Goal: Task Accomplishment & Management: Complete application form

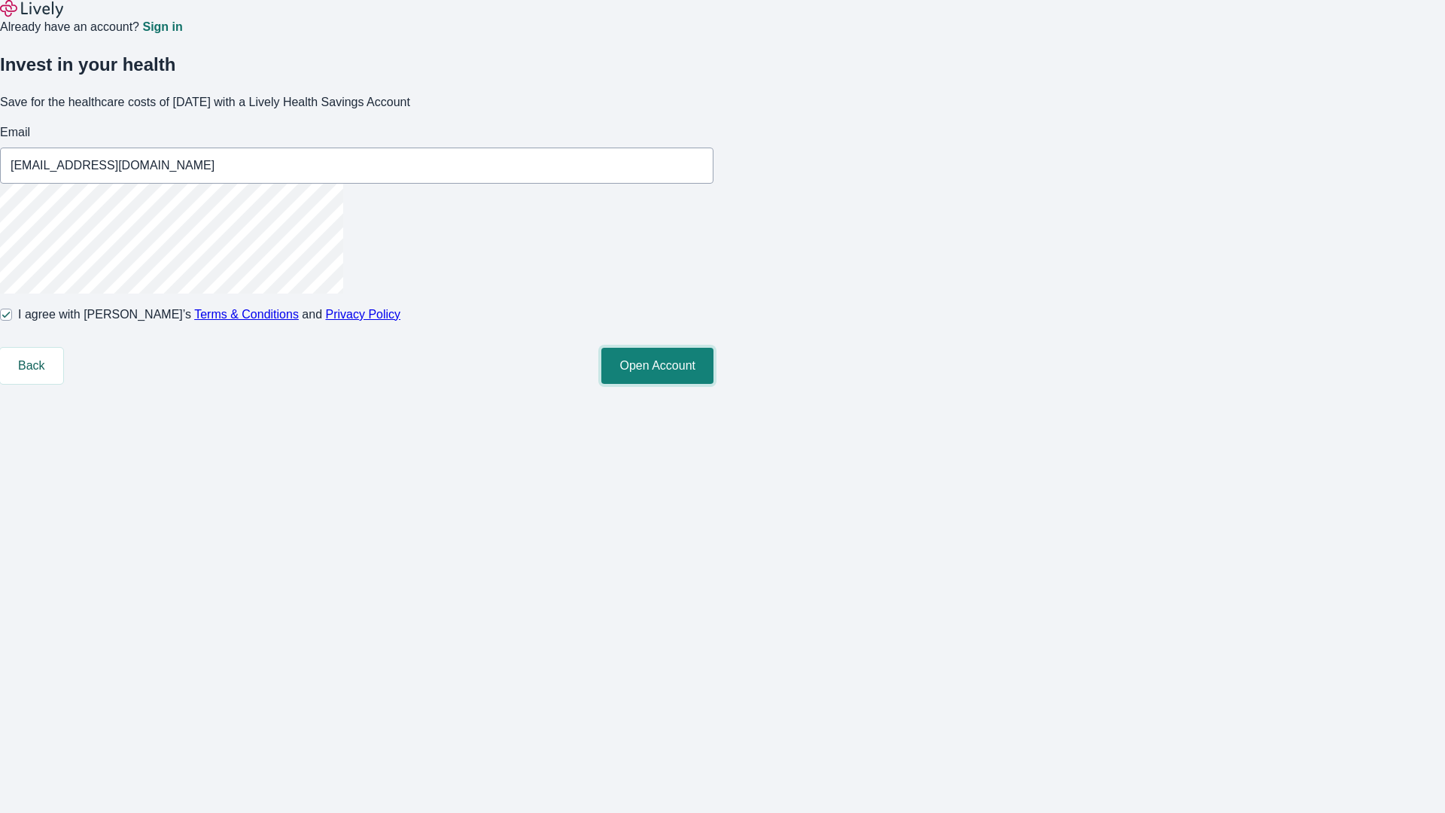
click at [714, 384] on button "Open Account" at bounding box center [657, 366] width 112 height 36
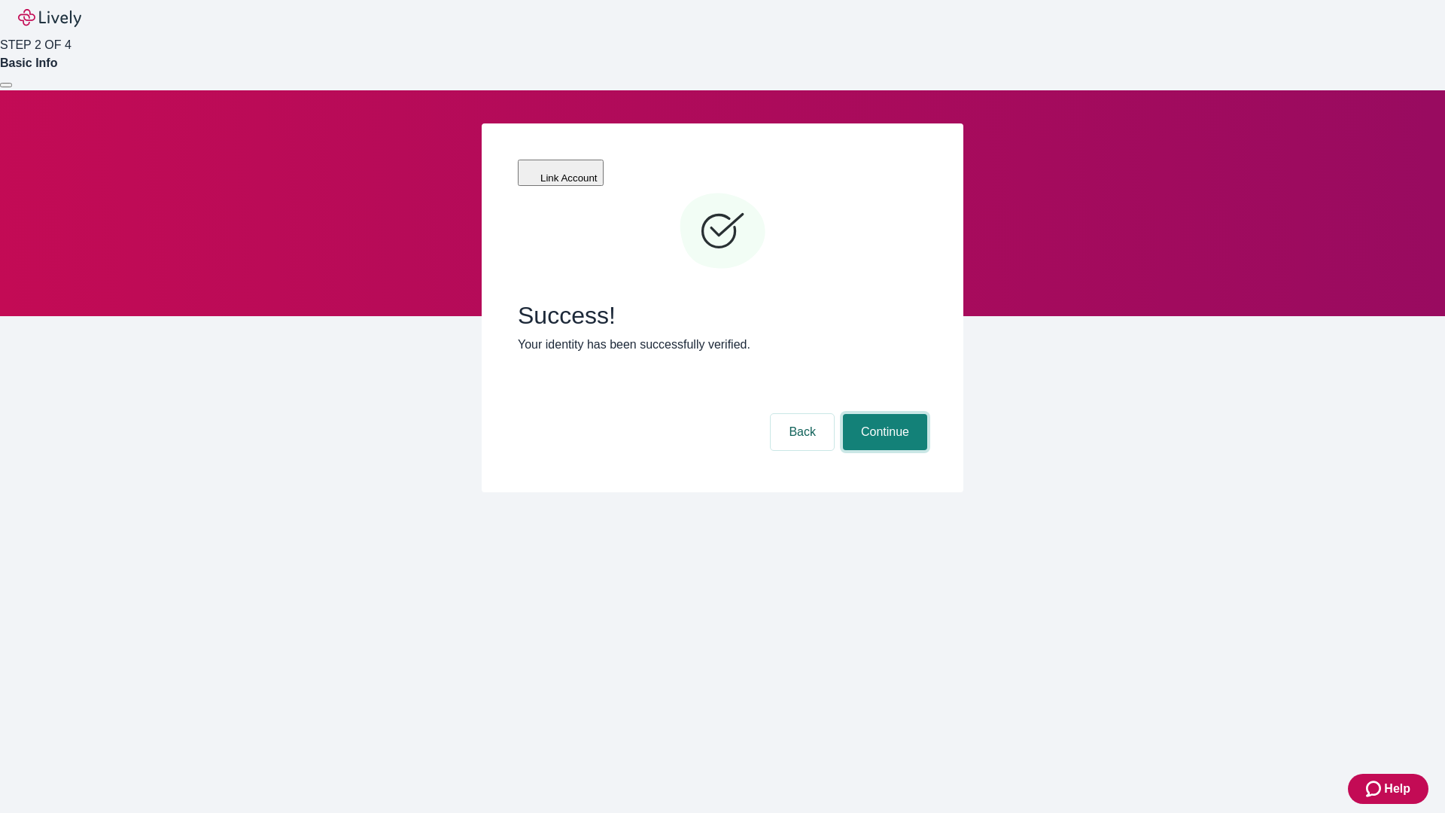
click at [883, 414] on button "Continue" at bounding box center [885, 432] width 84 height 36
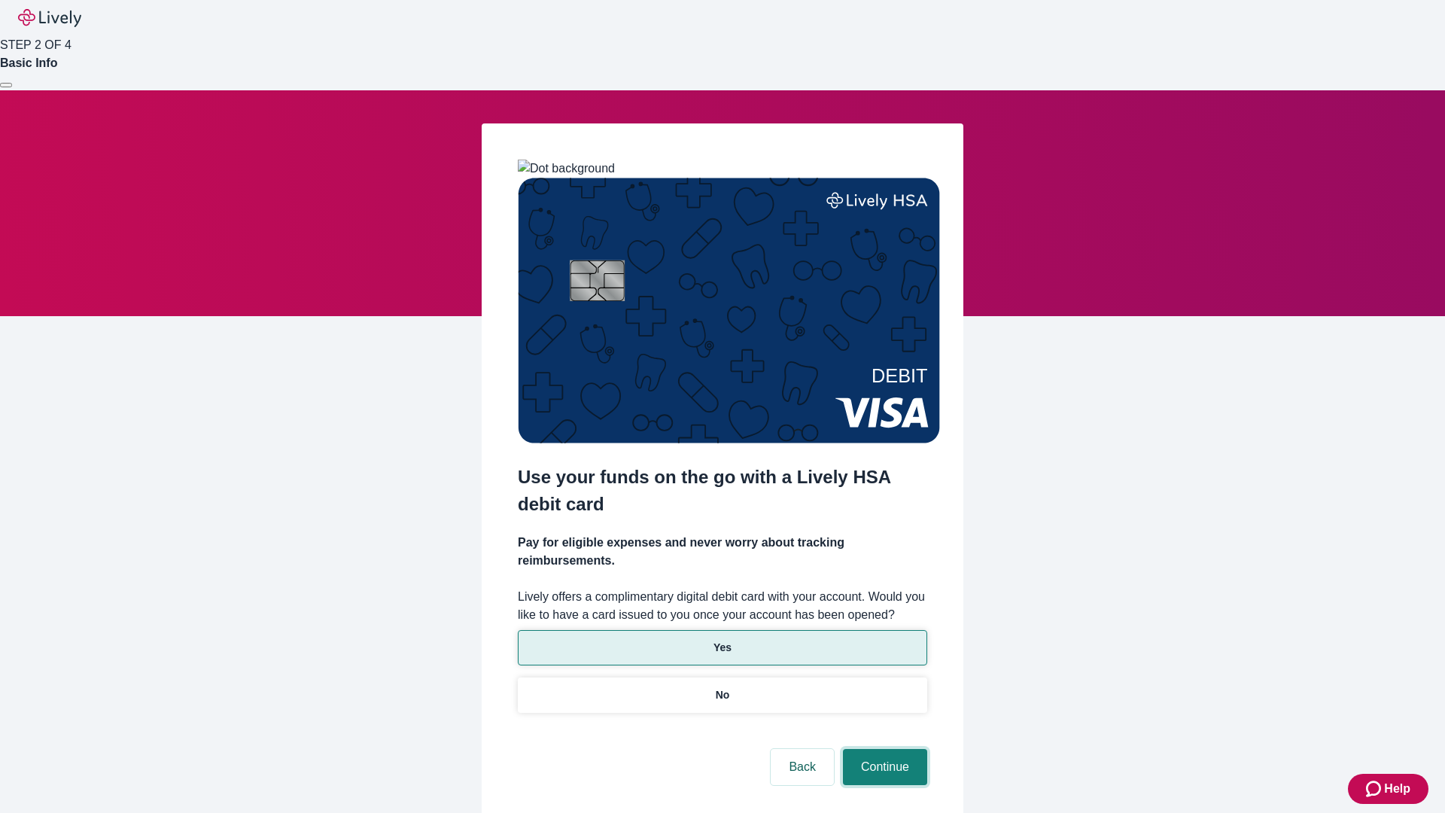
click at [883, 749] on button "Continue" at bounding box center [885, 767] width 84 height 36
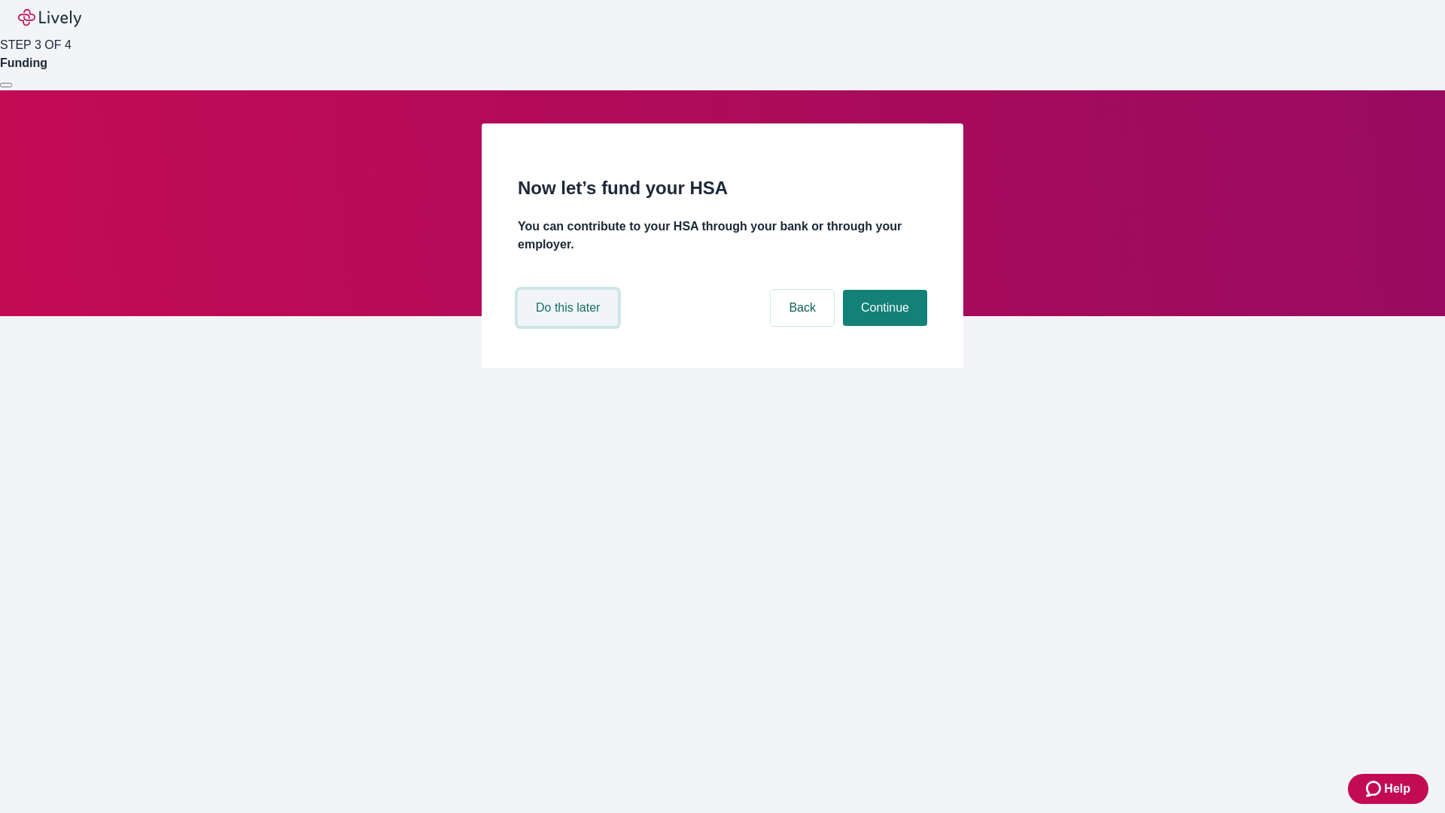
click at [570, 326] on button "Do this later" at bounding box center [568, 308] width 100 height 36
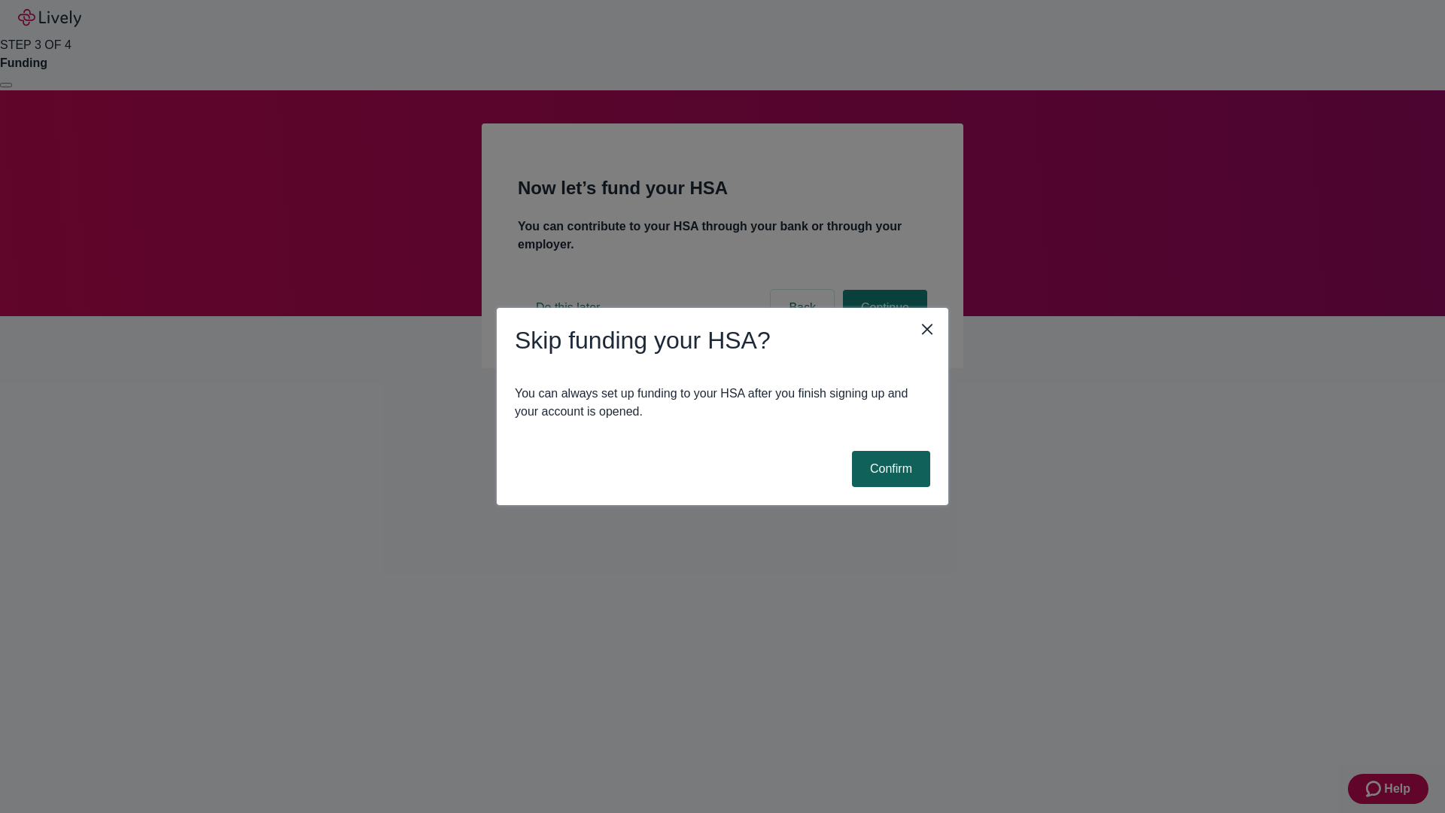
click at [889, 469] on button "Confirm" at bounding box center [891, 469] width 78 height 36
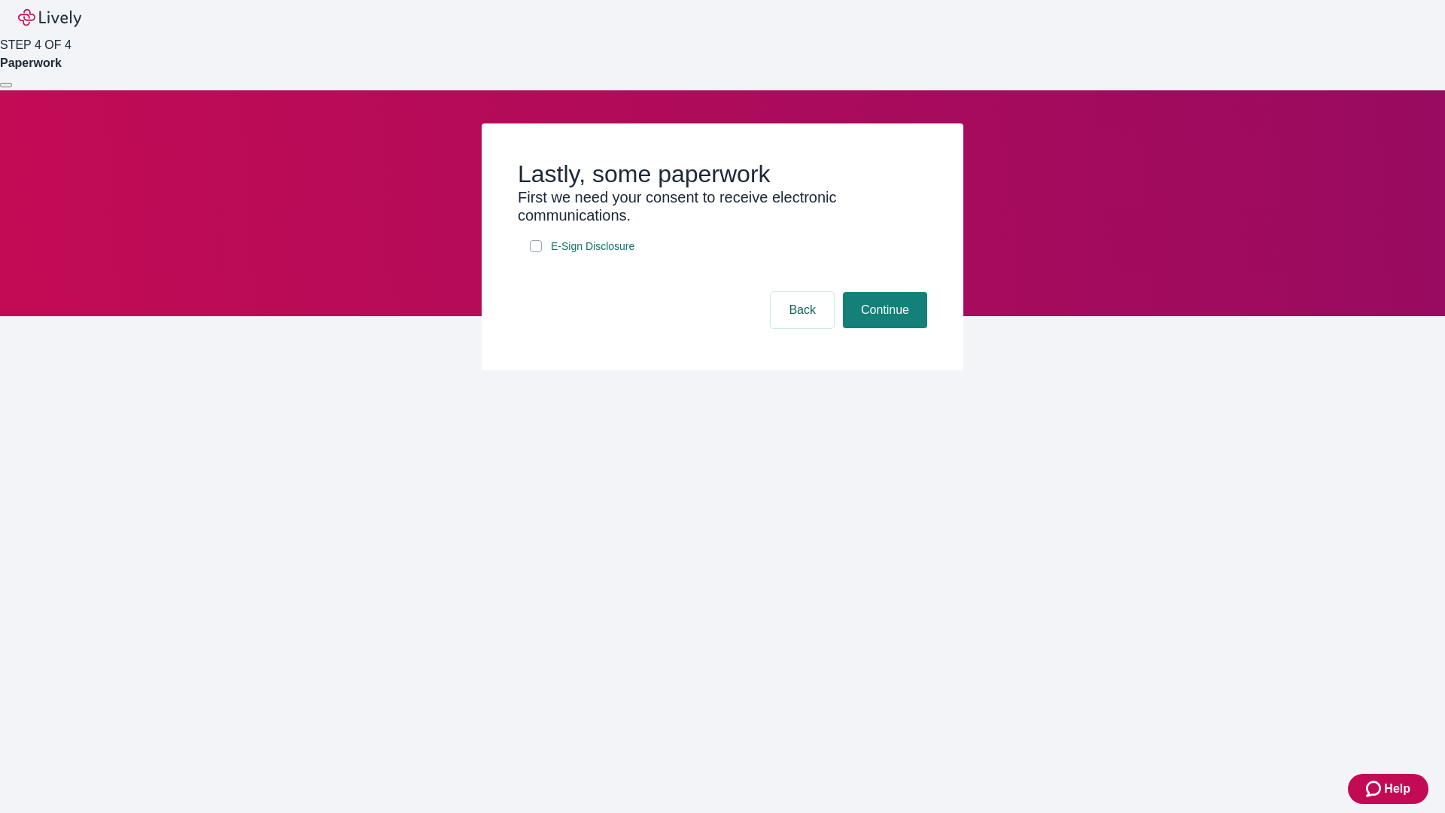
click at [536, 252] on input "E-Sign Disclosure" at bounding box center [536, 246] width 12 height 12
checkbox input "true"
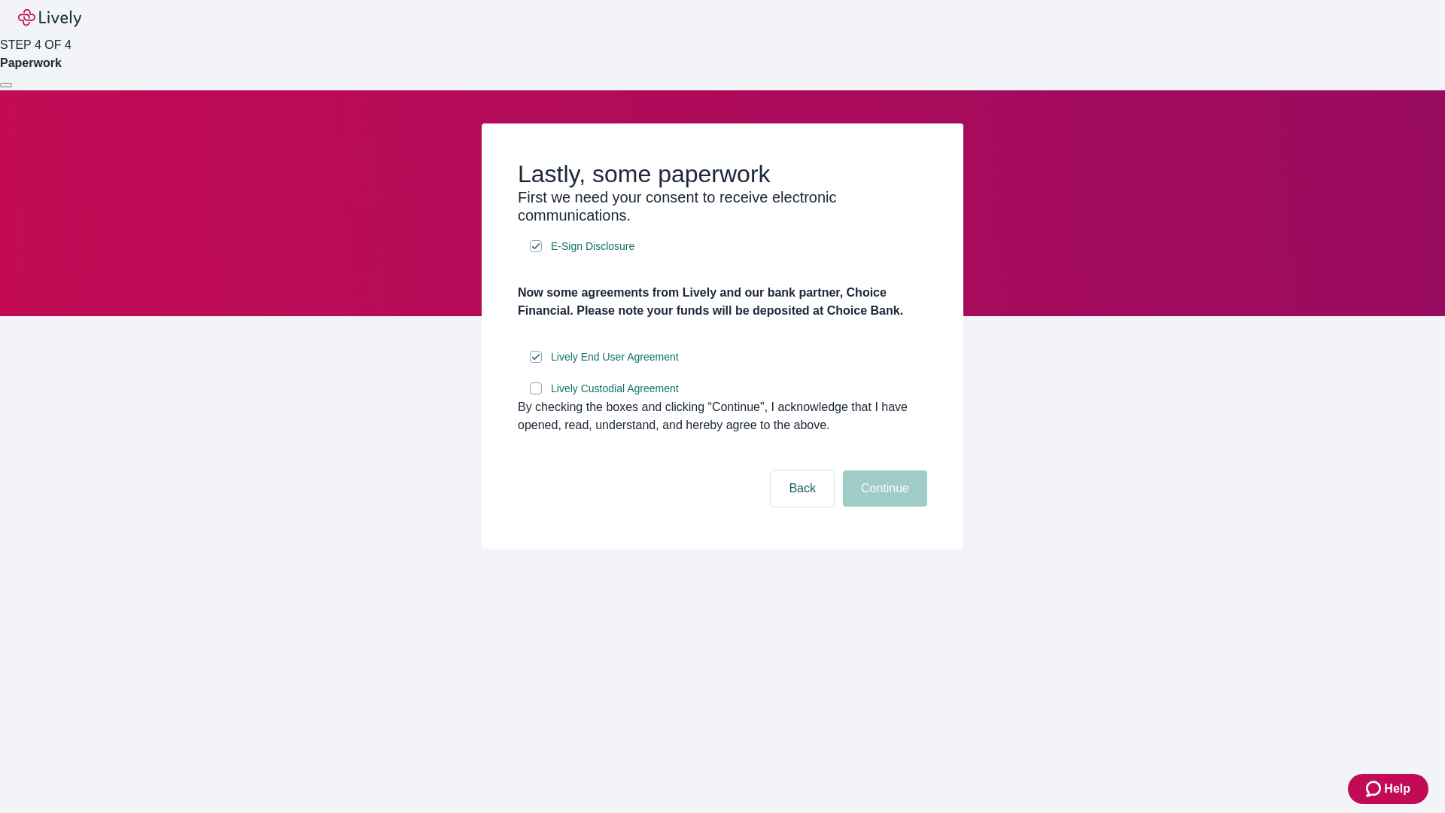
click at [536, 394] on input "Lively Custodial Agreement" at bounding box center [536, 388] width 12 height 12
checkbox input "true"
click at [883, 507] on button "Continue" at bounding box center [885, 489] width 84 height 36
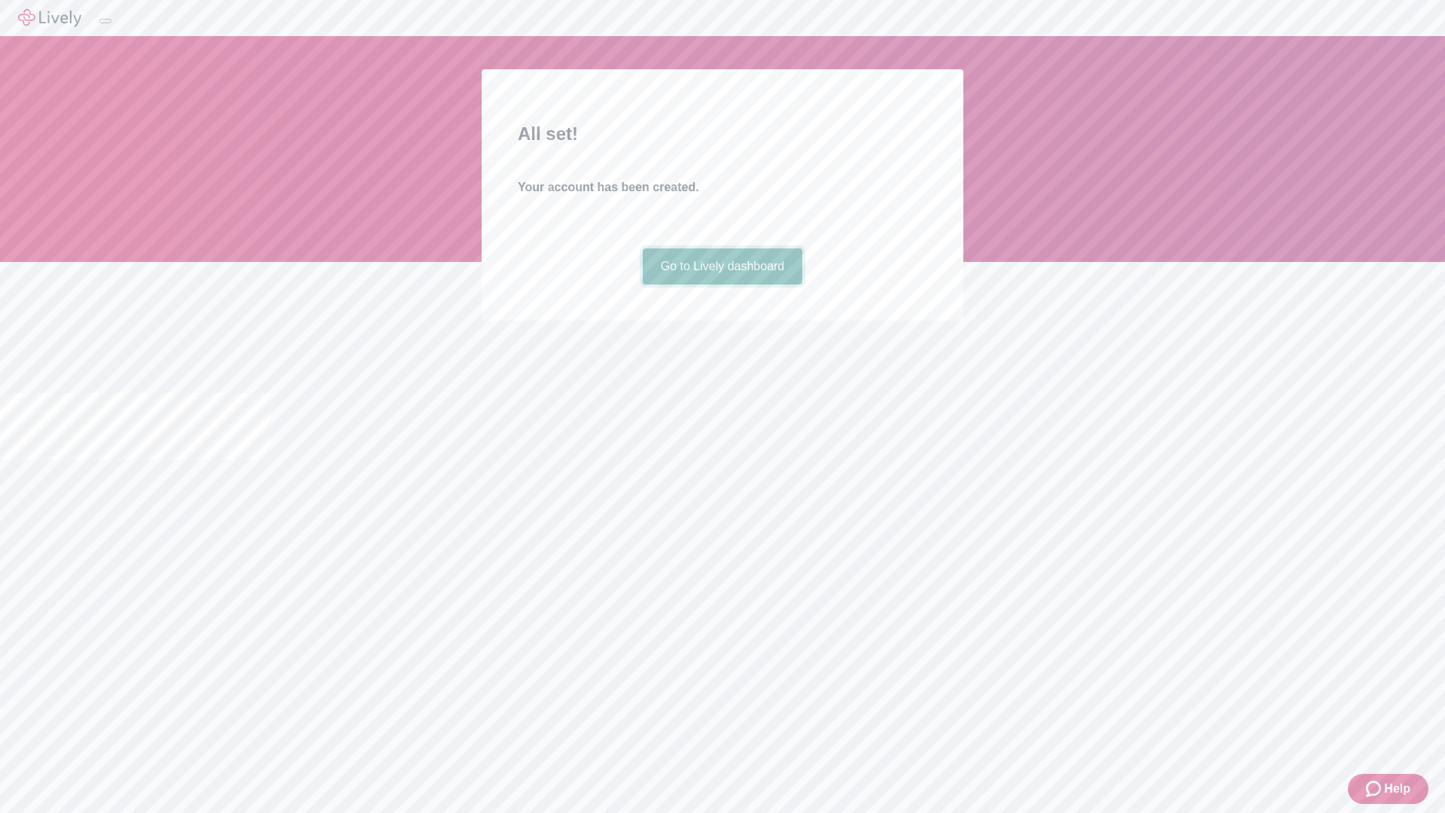
click at [722, 285] on link "Go to Lively dashboard" at bounding box center [723, 266] width 160 height 36
